Goal: Communication & Community: Answer question/provide support

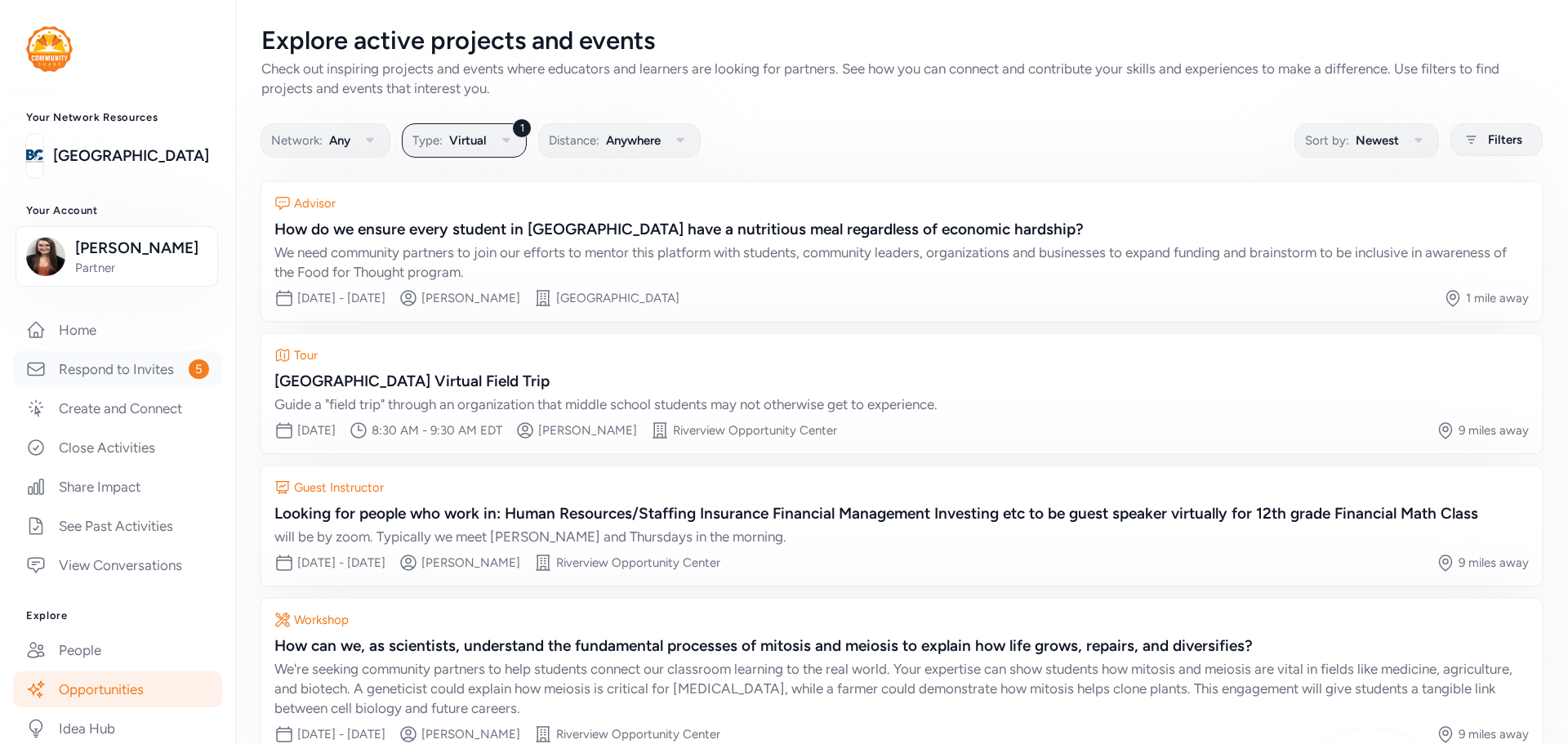
click at [124, 376] on link "Respond to Invites 5" at bounding box center [118, 369] width 209 height 36
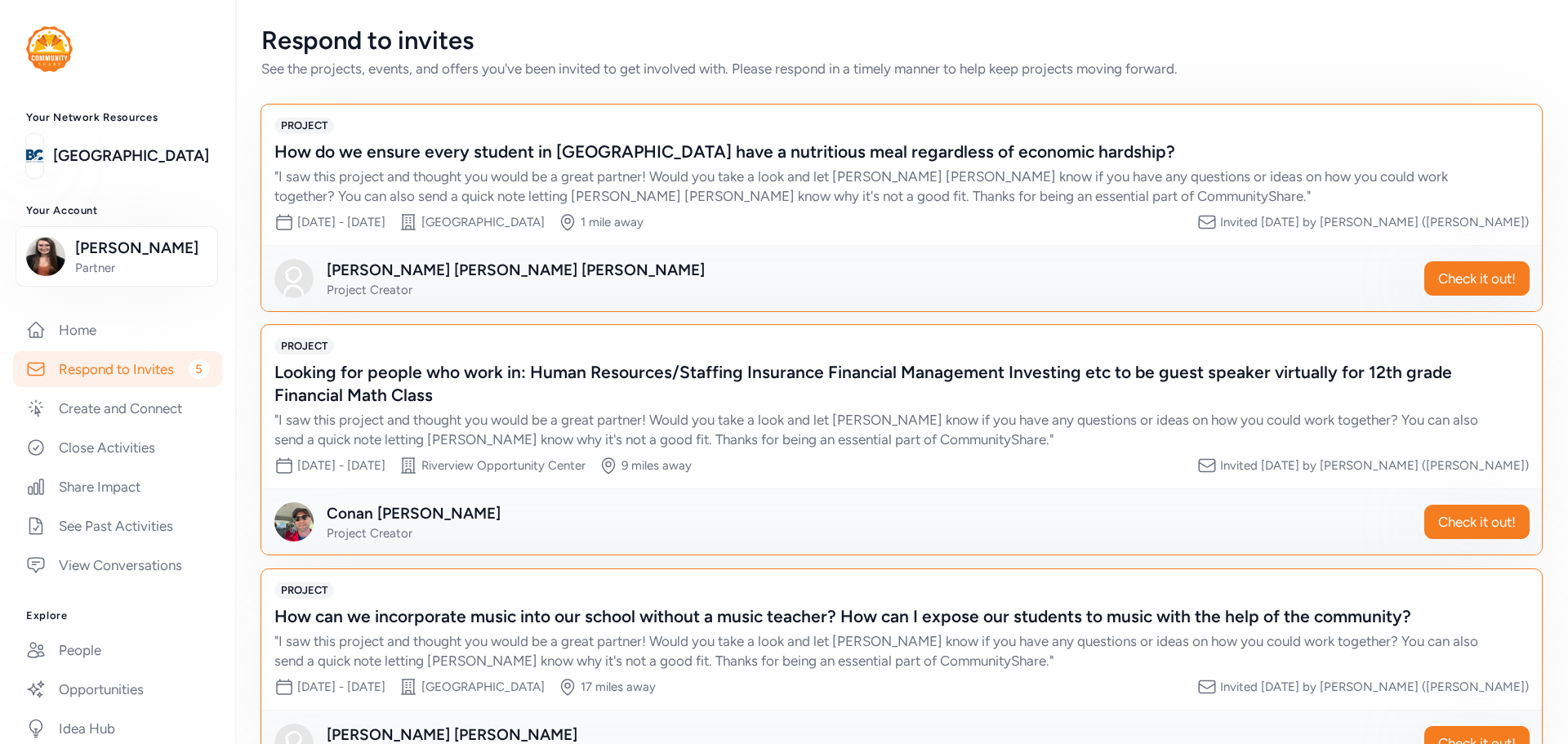
click at [609, 357] on div "PROJECT Looking for people who work in: Human Resources/Staffing Insurance Fina…" at bounding box center [902, 393] width 1255 height 111
click at [583, 367] on div "Looking for people who work in: Human Resources/Staffing Insurance Financial Ma…" at bounding box center [884, 383] width 1221 height 46
drag, startPoint x: 1421, startPoint y: 511, endPoint x: 1447, endPoint y: 516, distance: 26.5
click at [1447, 516] on button "Check it out!" at bounding box center [1477, 521] width 106 height 34
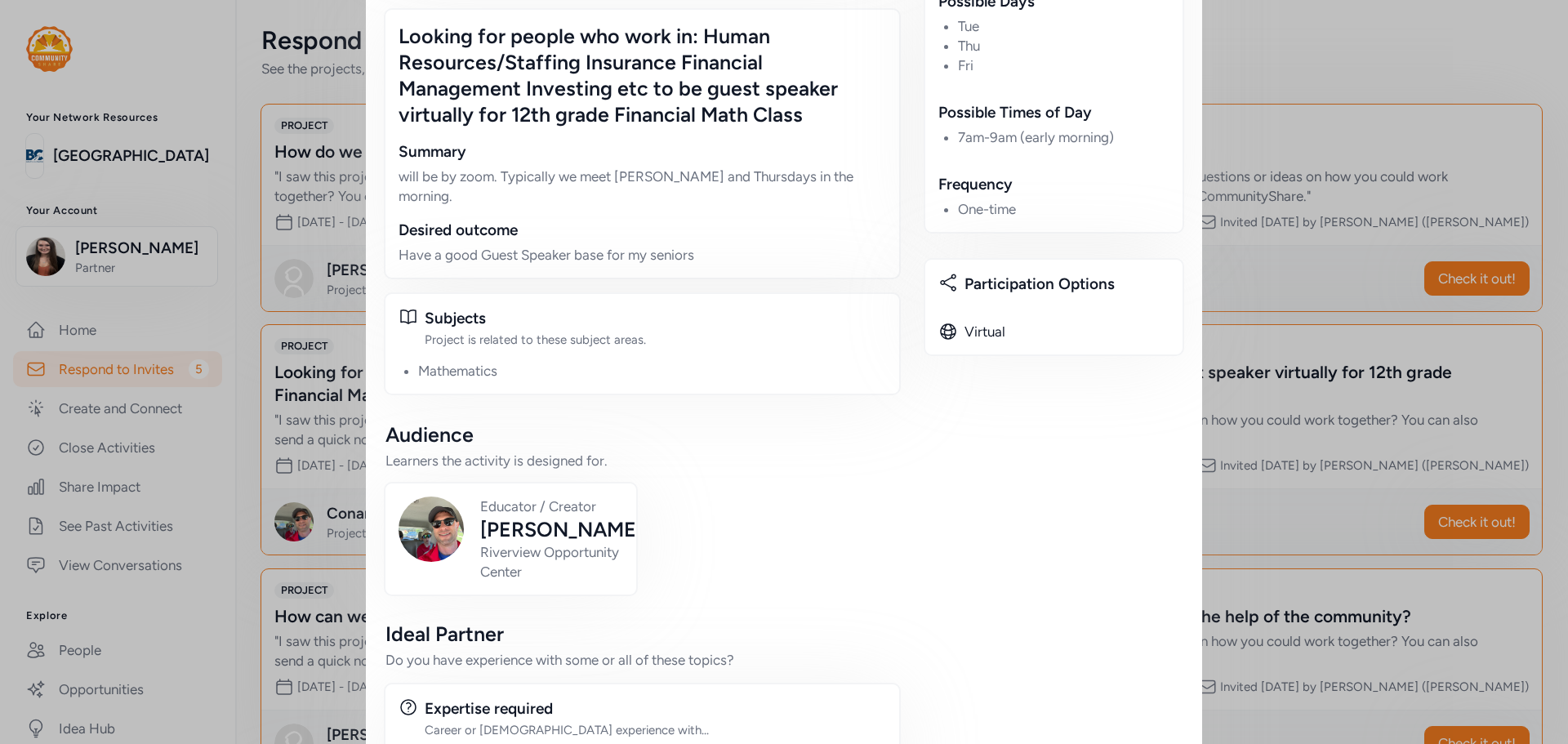
scroll to position [490, 0]
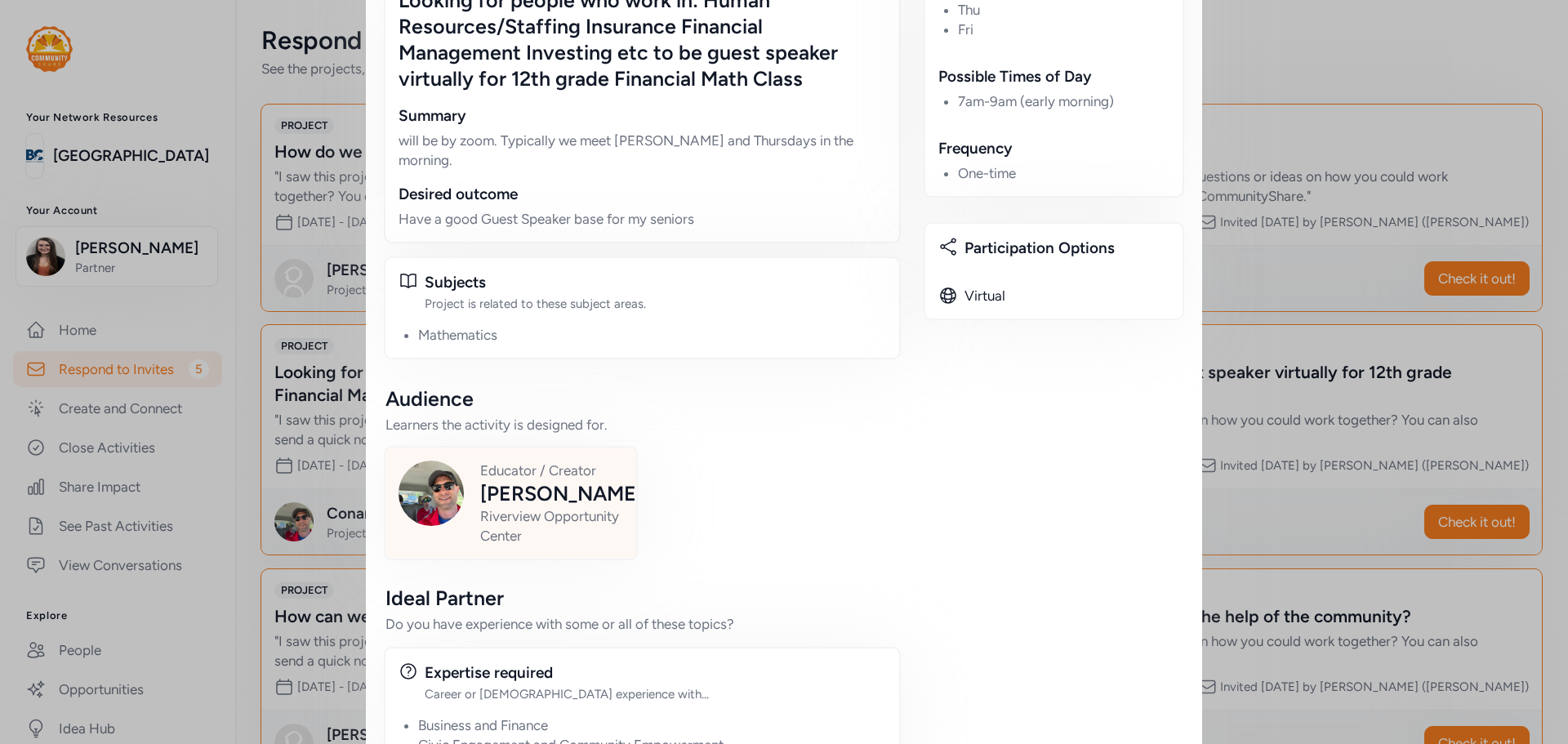
click at [527, 500] on div "[PERSON_NAME]" at bounding box center [561, 492] width 163 height 26
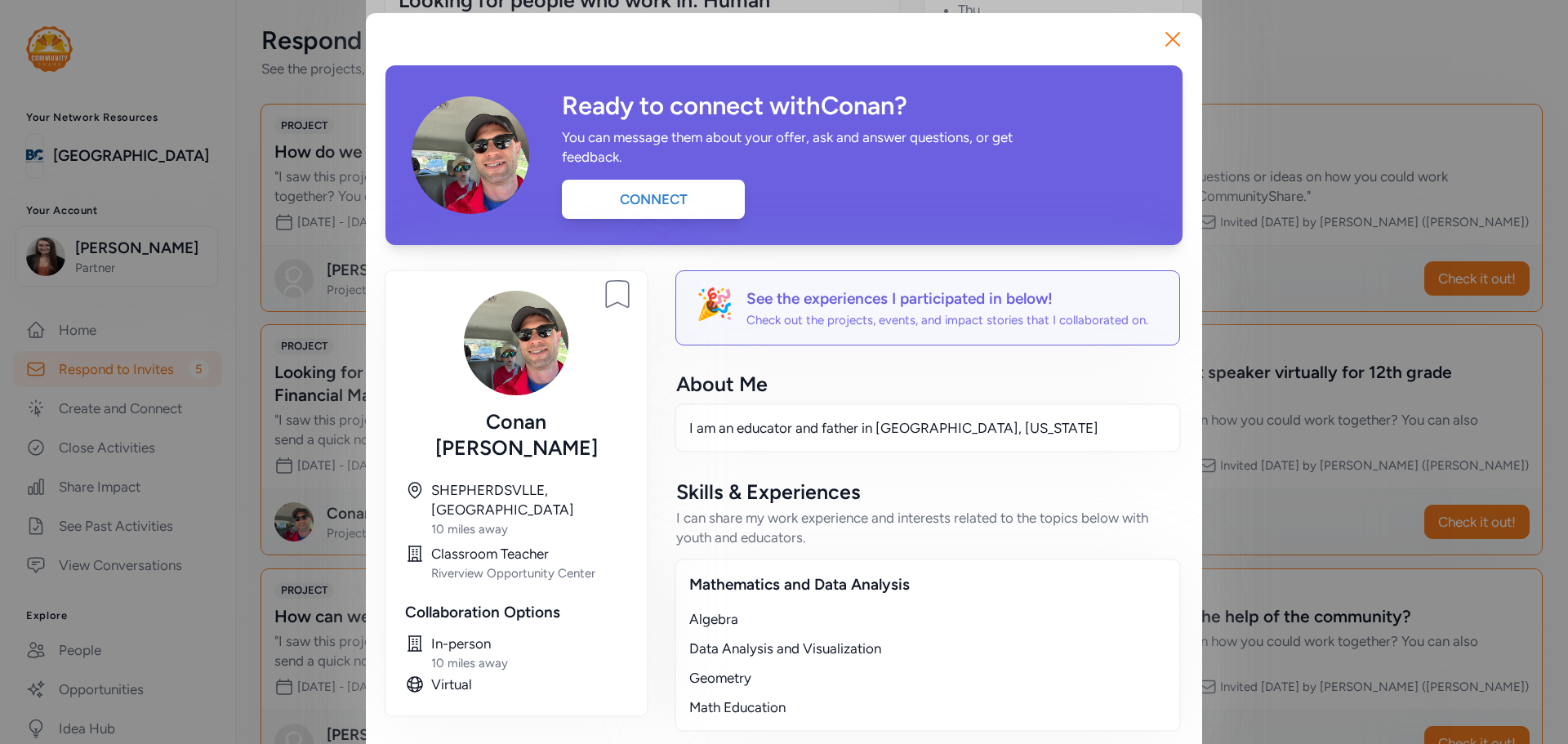
click at [488, 543] on div "Classroom Teacher" at bounding box center [529, 553] width 196 height 20
click at [1179, 37] on icon "button" at bounding box center [1172, 38] width 26 height 26
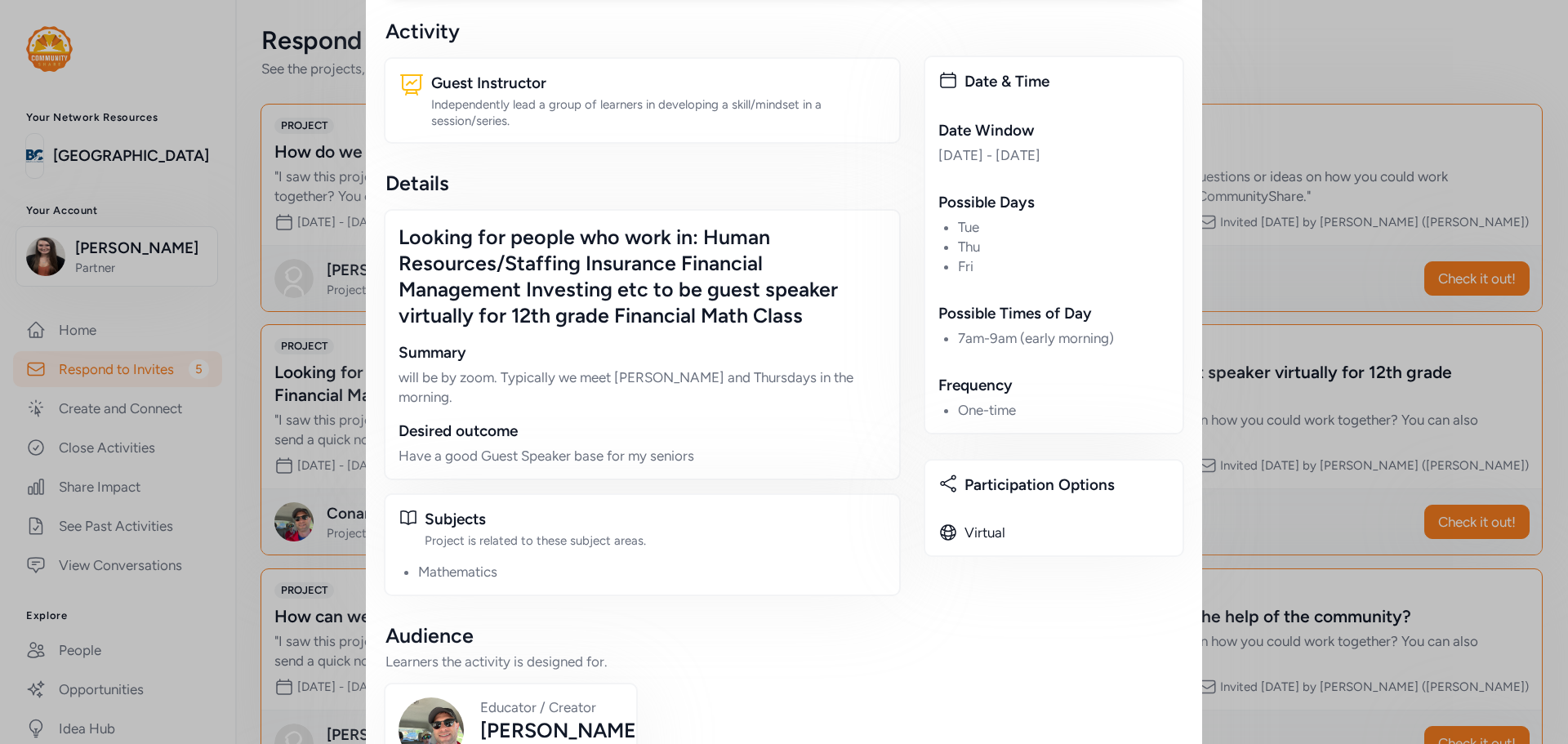
scroll to position [245, 0]
